Goal: Task Accomplishment & Management: Complete application form

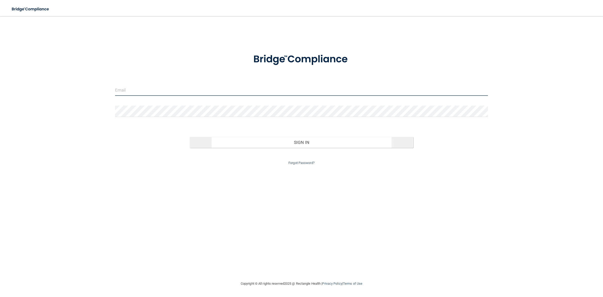
type input "[PERSON_NAME][EMAIL_ADDRESS][DOMAIN_NAME]"
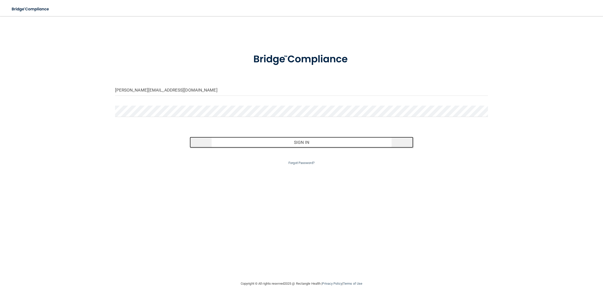
click at [283, 138] on button "Sign In" at bounding box center [302, 142] width 224 height 11
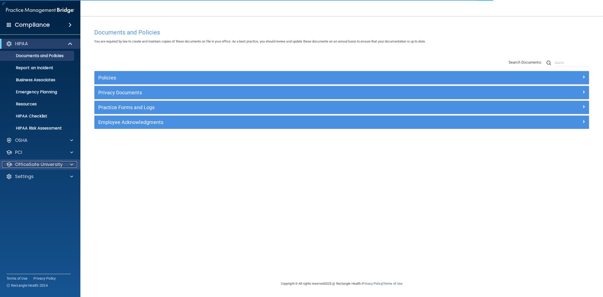
click at [45, 162] on p "OfficeSafe University" at bounding box center [38, 164] width 47 height 6
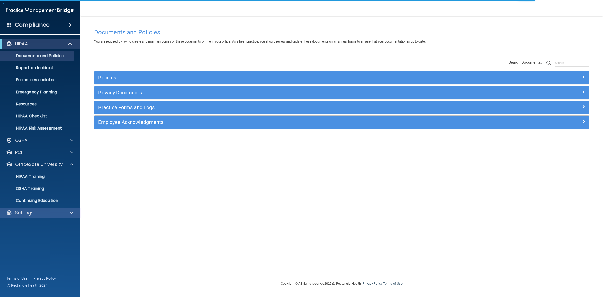
click at [27, 209] on div "Settings" at bounding box center [40, 213] width 81 height 10
click at [27, 214] on p "Settings" at bounding box center [24, 213] width 19 height 6
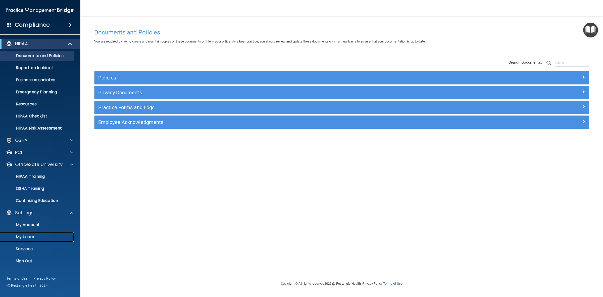
click at [26, 236] on p "My Users" at bounding box center [37, 236] width 69 height 5
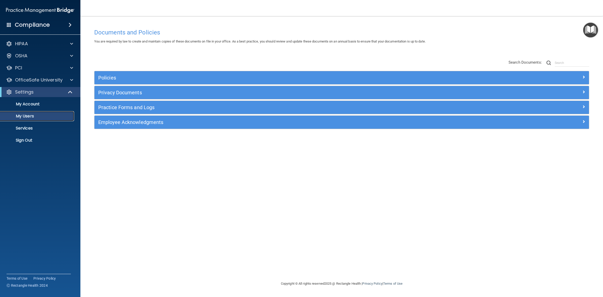
select select "20"
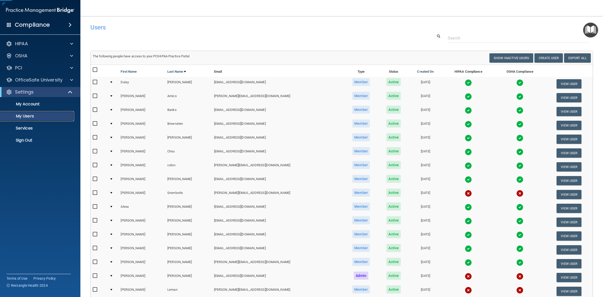
click at [32, 116] on p "My Users" at bounding box center [37, 116] width 69 height 5
click at [548, 57] on button "Create User" at bounding box center [548, 57] width 28 height 9
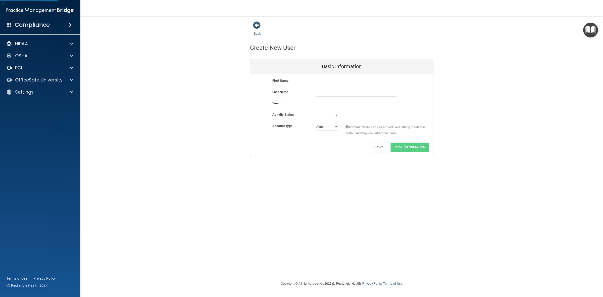
click at [367, 80] on input "text" at bounding box center [356, 82] width 80 height 8
type input "[PERSON_NAME]"
paste input "mailto:[PERSON_NAME][EMAIL_ADDRESS][DOMAIN_NAME]"
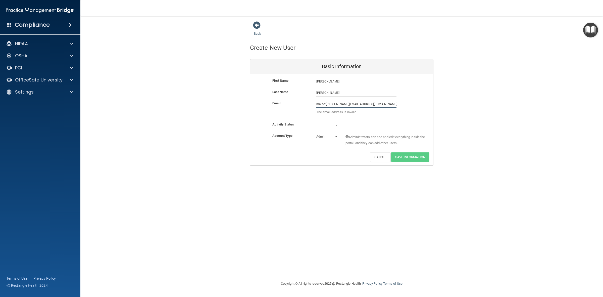
drag, startPoint x: 325, startPoint y: 106, endPoint x: 299, endPoint y: 106, distance: 25.4
click at [299, 106] on div "Email mailto:[PERSON_NAME][EMAIL_ADDRESS][DOMAIN_NAME] The email address is inv…" at bounding box center [341, 108] width 183 height 17
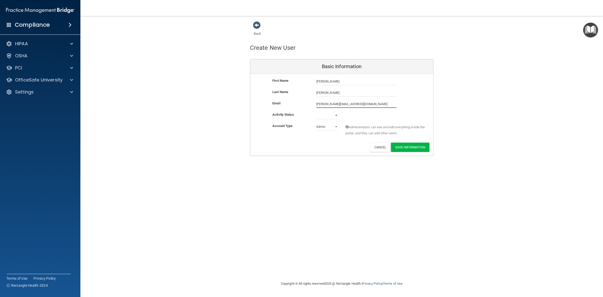
type input "[PERSON_NAME][EMAIL_ADDRESS][DOMAIN_NAME]"
click at [318, 114] on select "Active Inactive" at bounding box center [327, 116] width 22 height 8
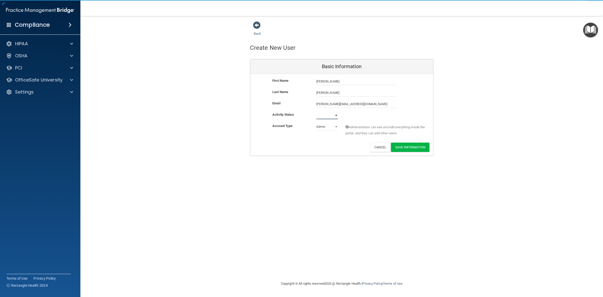
select select "active"
click at [316, 112] on select "Active Inactive" at bounding box center [327, 116] width 22 height 8
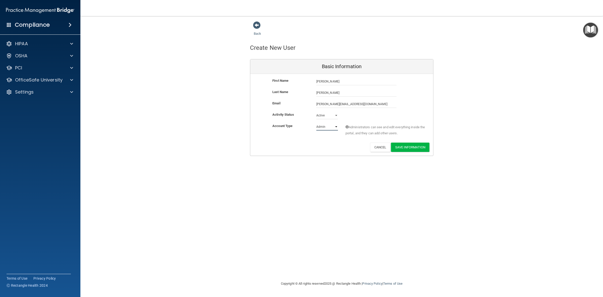
click at [318, 129] on select "Admin Member" at bounding box center [327, 127] width 22 height 8
select select "practice_member"
click at [316, 123] on select "Admin Member" at bounding box center [327, 127] width 22 height 8
click at [403, 147] on button "Save Information" at bounding box center [410, 146] width 38 height 9
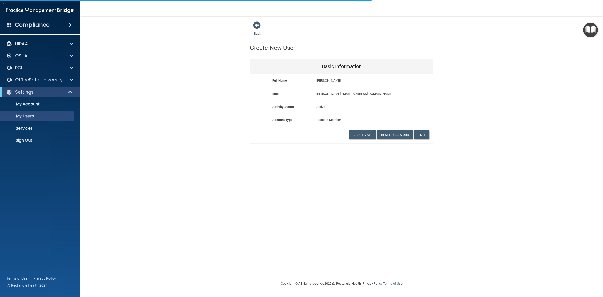
select select "20"
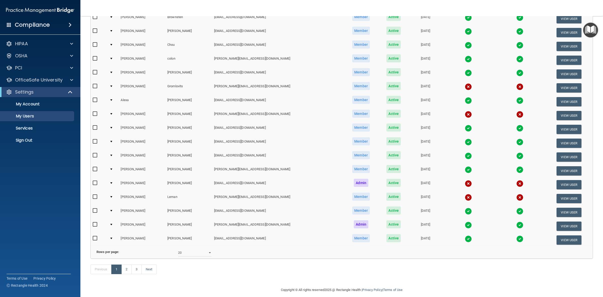
scroll to position [138, 0]
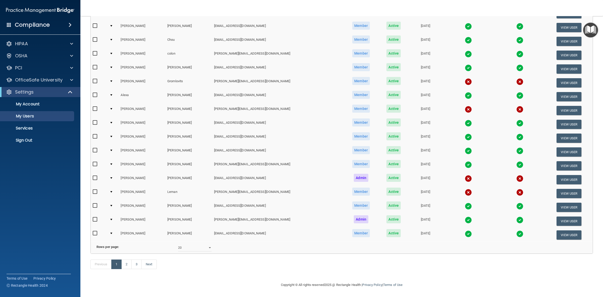
click at [96, 107] on input "checkbox" at bounding box center [96, 109] width 6 height 4
checkbox input "true"
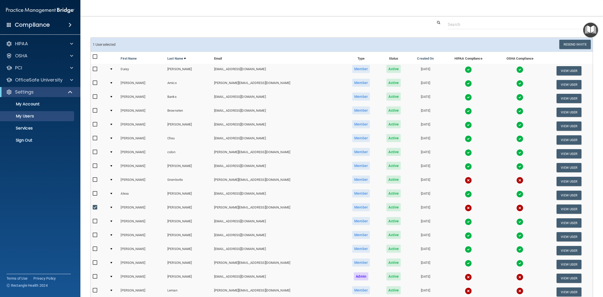
scroll to position [0, 0]
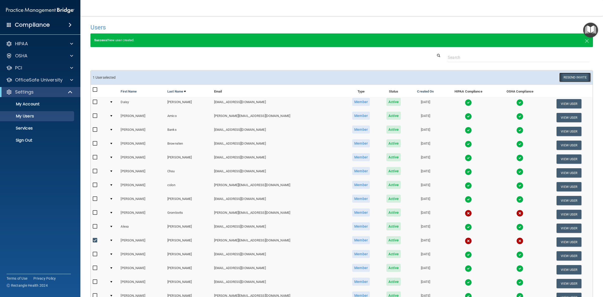
click at [562, 74] on button "Resend Invite" at bounding box center [574, 77] width 31 height 9
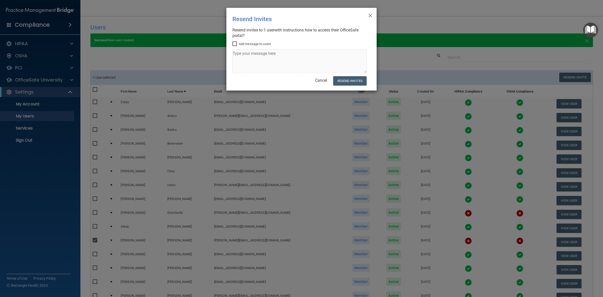
click at [234, 44] on input "Add message to users" at bounding box center [235, 44] width 6 height 4
checkbox input "true"
click at [243, 54] on textarea at bounding box center [299, 61] width 134 height 24
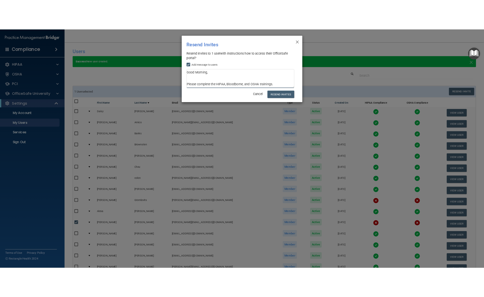
scroll to position [13, 0]
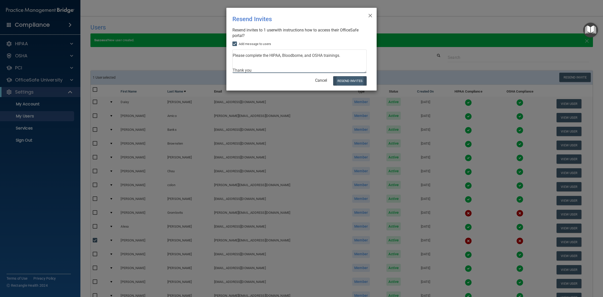
type textarea "Good Morning, Please complete the HIPAA, Bloodborne, and OSHA trainings. Thank …"
click at [349, 79] on button "Resend Invites" at bounding box center [349, 80] width 33 height 9
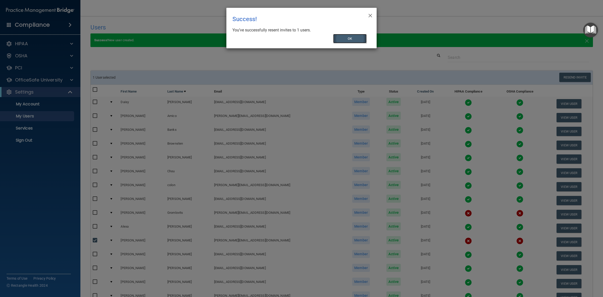
click at [349, 38] on button "OK" at bounding box center [350, 38] width 34 height 9
